Goal: Information Seeking & Learning: Learn about a topic

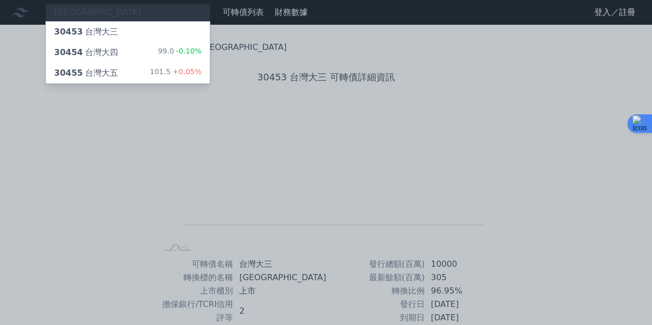
type input "[GEOGRAPHIC_DATA]"
click at [137, 70] on div "30455 台灣大五 101.5 +0.05%" at bounding box center [128, 73] width 164 height 21
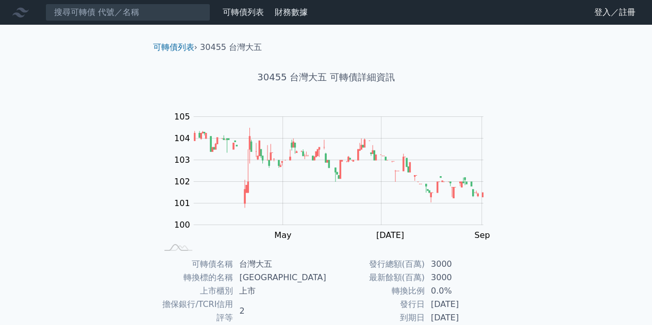
scroll to position [152, 0]
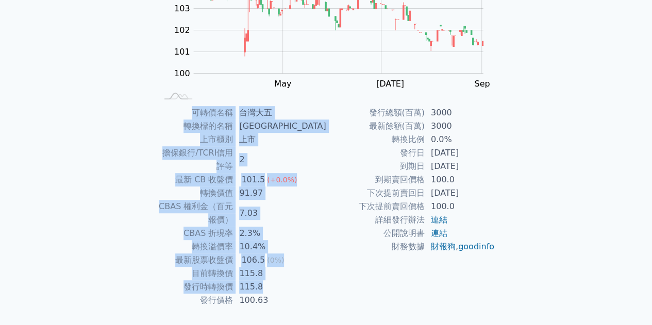
drag, startPoint x: 138, startPoint y: 117, endPoint x: 324, endPoint y: 267, distance: 238.9
click at [324, 266] on div "可轉債列表 › 30455 台灣大五 30455 台灣大五 可轉債詳細資訊 Zoom Out 100 98 99 100 101 102 103 104 10…" at bounding box center [326, 112] width 396 height 479
click at [324, 294] on td "100.63" at bounding box center [279, 300] width 93 height 13
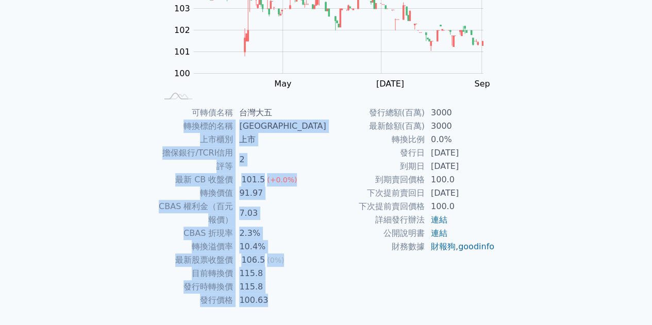
drag, startPoint x: 324, startPoint y: 267, endPoint x: 190, endPoint y: 127, distance: 193.5
click at [193, 130] on tbody "可轉債名稱 台灣大五 轉換標的名稱 [GEOGRAPHIC_DATA] 上市櫃別 上市 擔保銀行/TCRI信用評等 2 最新 CB 收盤價 101.5 (+0…" at bounding box center [241, 206] width 169 height 201
click at [184, 122] on td "轉換標的名稱" at bounding box center [195, 126] width 76 height 13
drag, startPoint x: 182, startPoint y: 122, endPoint x: 302, endPoint y: 267, distance: 188.2
click at [302, 267] on tbody "可轉債名稱 台灣大五 轉換標的名稱 [GEOGRAPHIC_DATA] 上市櫃別 上市 擔保銀行/TCRI信用評等 2 最新 CB 收盤價 101.5 (+0…" at bounding box center [241, 206] width 169 height 201
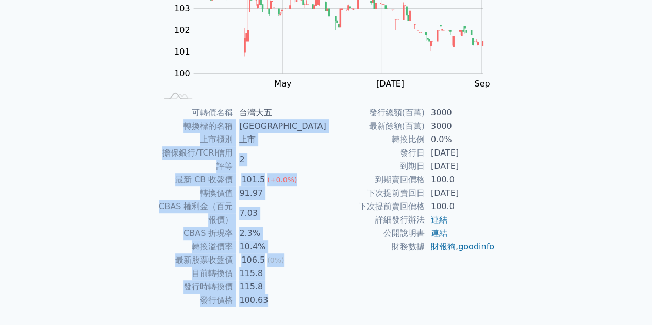
click at [302, 294] on td "100.63" at bounding box center [279, 300] width 93 height 13
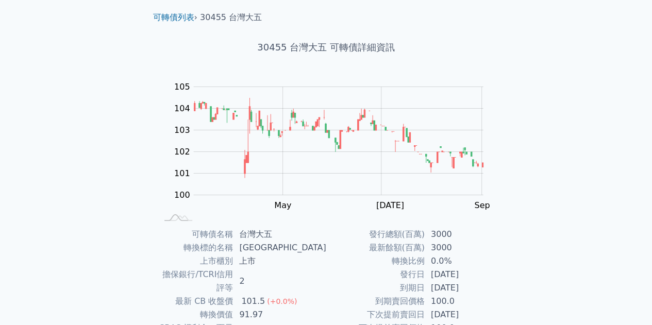
scroll to position [0, 0]
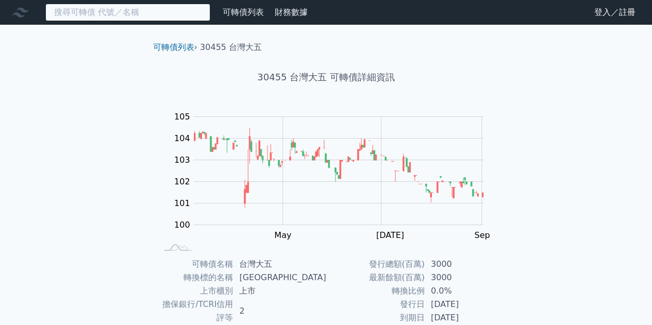
click at [77, 11] on input at bounding box center [127, 13] width 165 height 18
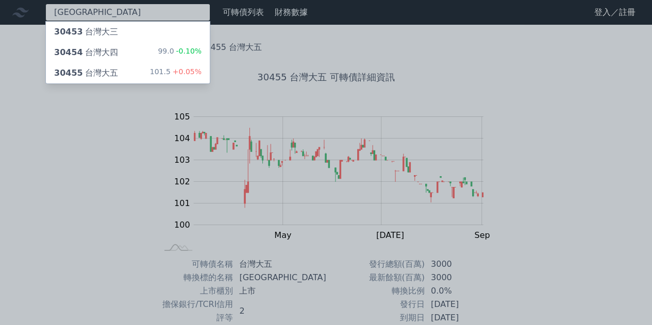
type input "[GEOGRAPHIC_DATA]"
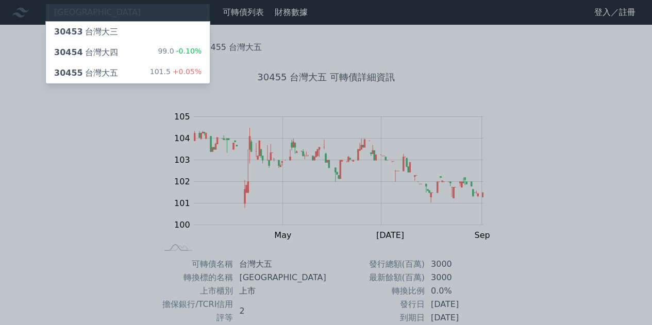
click at [132, 58] on div "30454 台灣大四 99.0 -0.10%" at bounding box center [128, 52] width 164 height 21
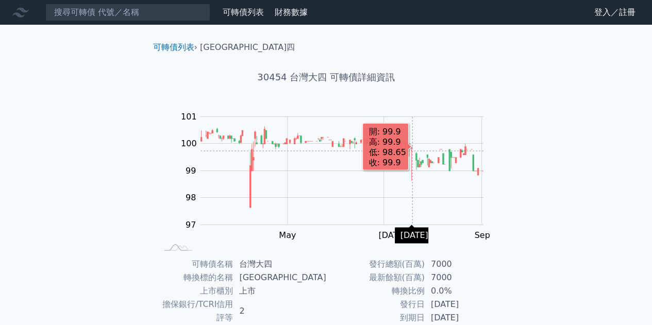
scroll to position [152, 0]
